Goal: Navigation & Orientation: Understand site structure

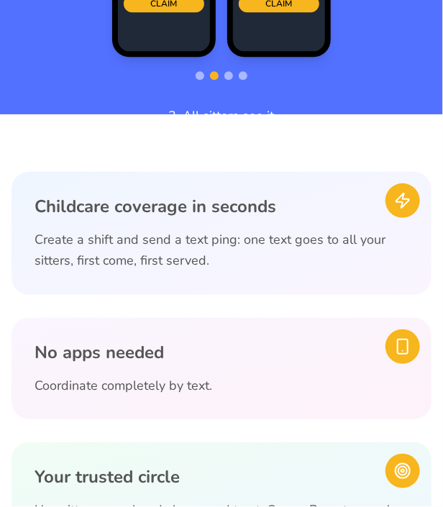
scroll to position [983, 0]
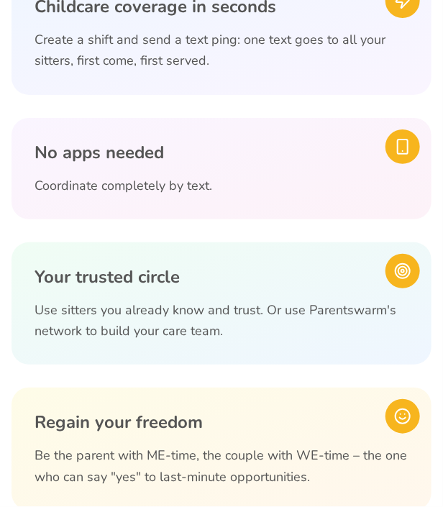
click at [252, 200] on div "No apps needed Coordinate completely by text." at bounding box center [222, 168] width 420 height 101
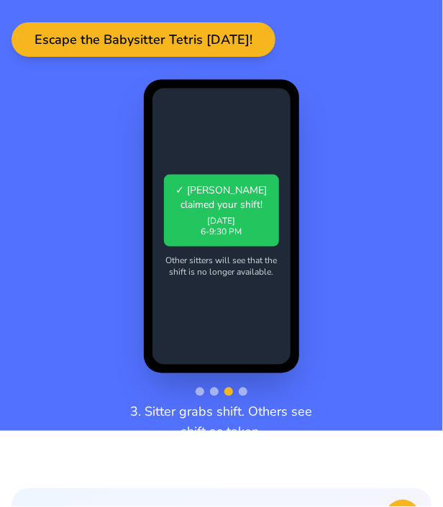
scroll to position [0, 0]
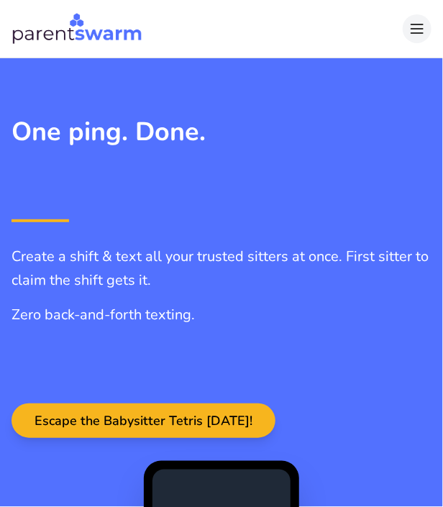
click at [408, 20] on icon at bounding box center [416, 28] width 17 height 17
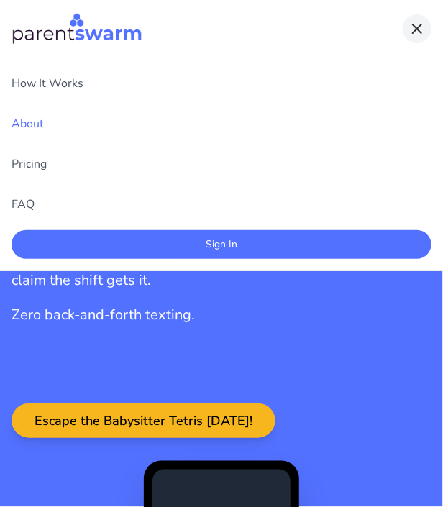
click at [33, 124] on link "About" at bounding box center [222, 123] width 420 height 29
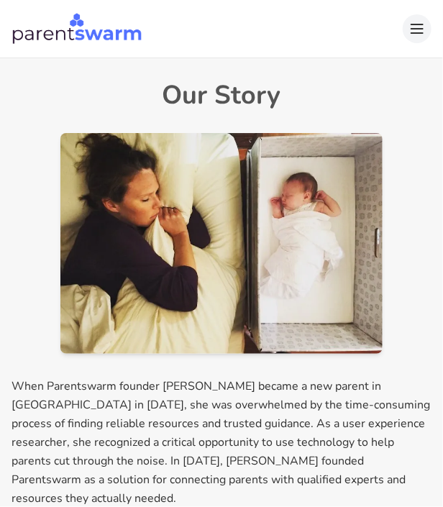
click at [415, 24] on line at bounding box center [417, 24] width 12 height 0
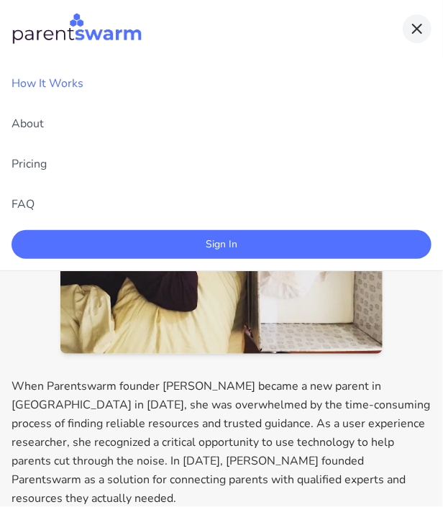
click at [46, 96] on link "How It Works" at bounding box center [222, 83] width 420 height 29
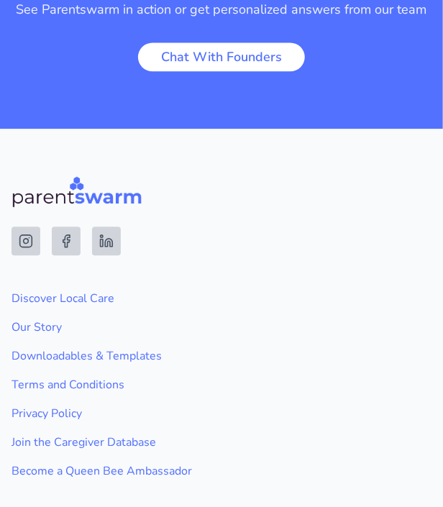
scroll to position [4666, 0]
